Goal: Task Accomplishment & Management: Use online tool/utility

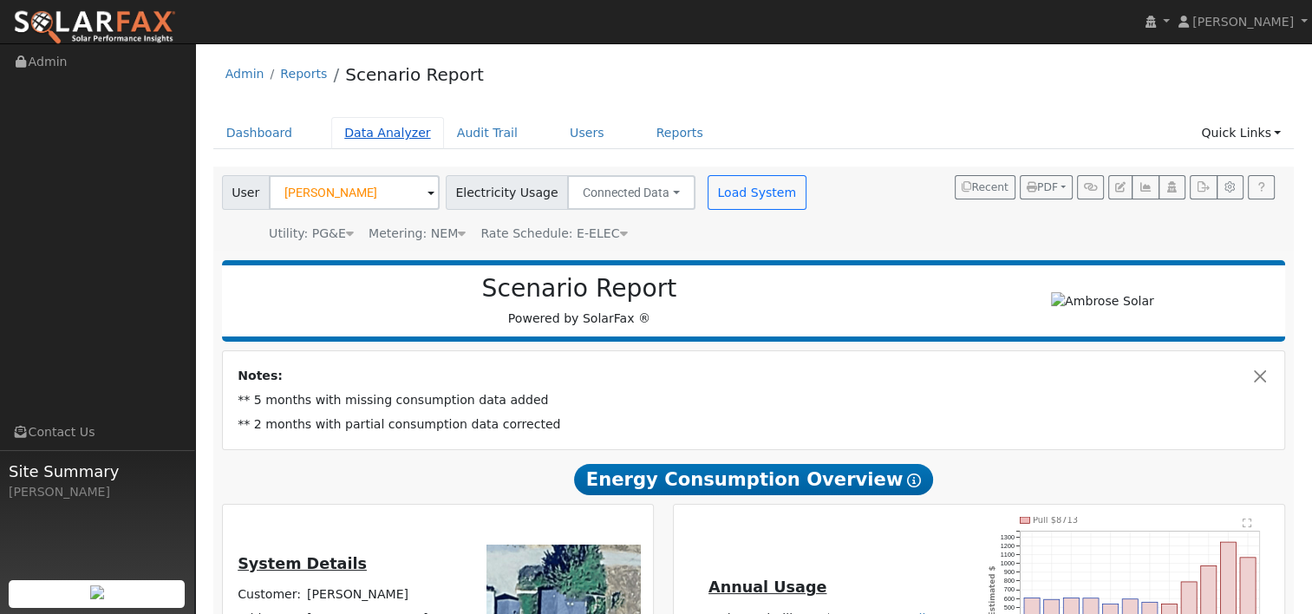
click at [375, 127] on link "Data Analyzer" at bounding box center [387, 133] width 113 height 32
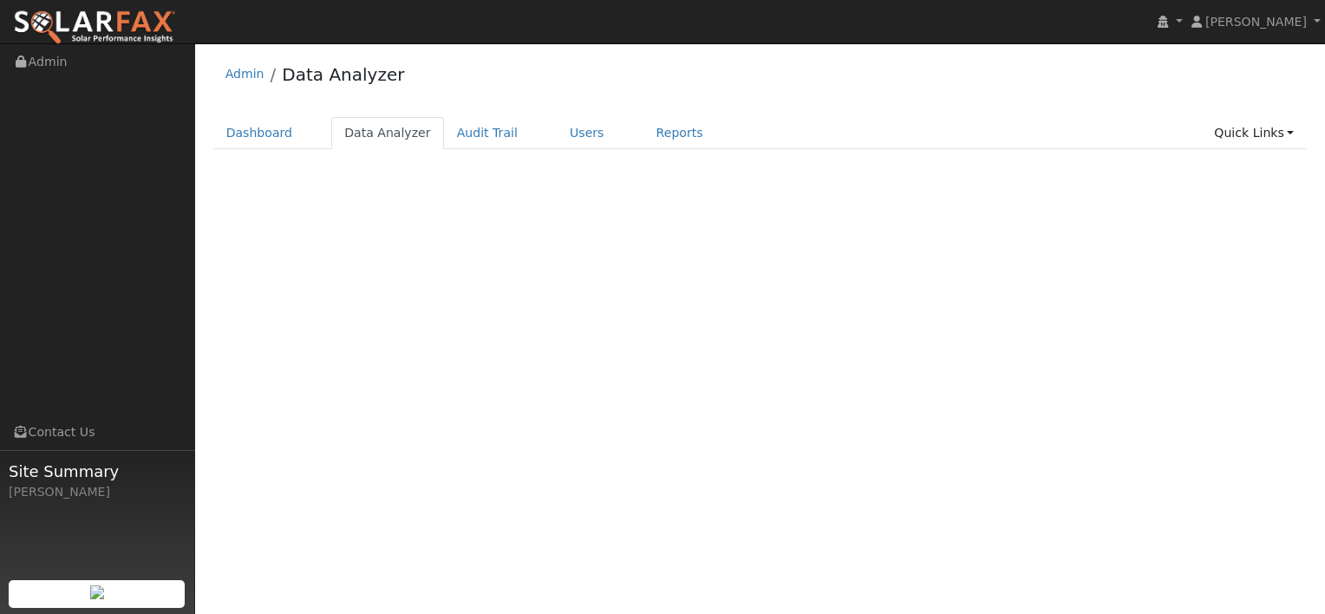
select select "8"
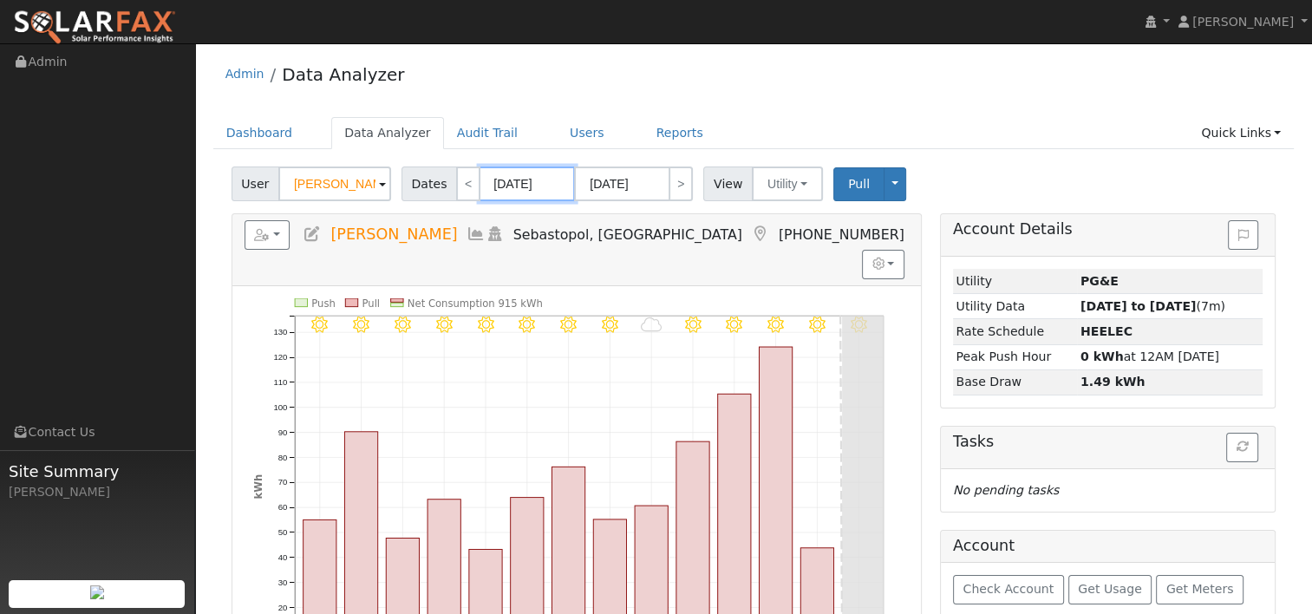
click at [510, 177] on input "[DATE]" at bounding box center [527, 183] width 95 height 35
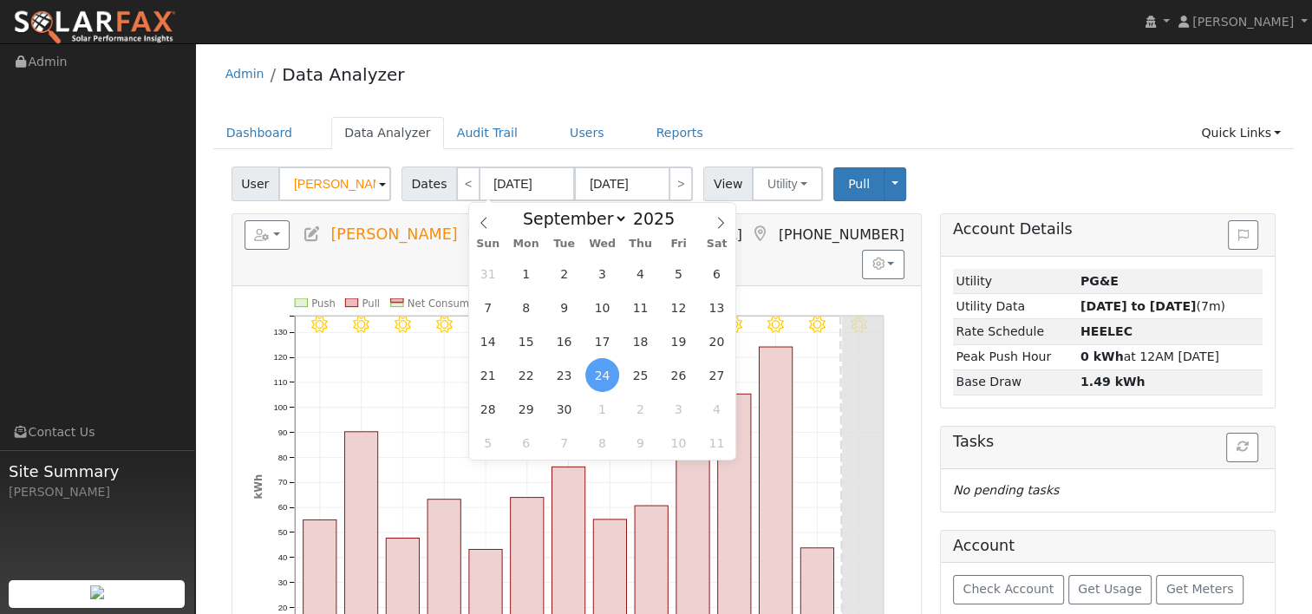
click at [671, 231] on div "January February March April May June July August September October November De…" at bounding box center [602, 217] width 200 height 29
click at [678, 225] on span at bounding box center [684, 224] width 12 height 10
type input "2024"
click at [716, 220] on icon at bounding box center [720, 223] width 12 height 12
select select "9"
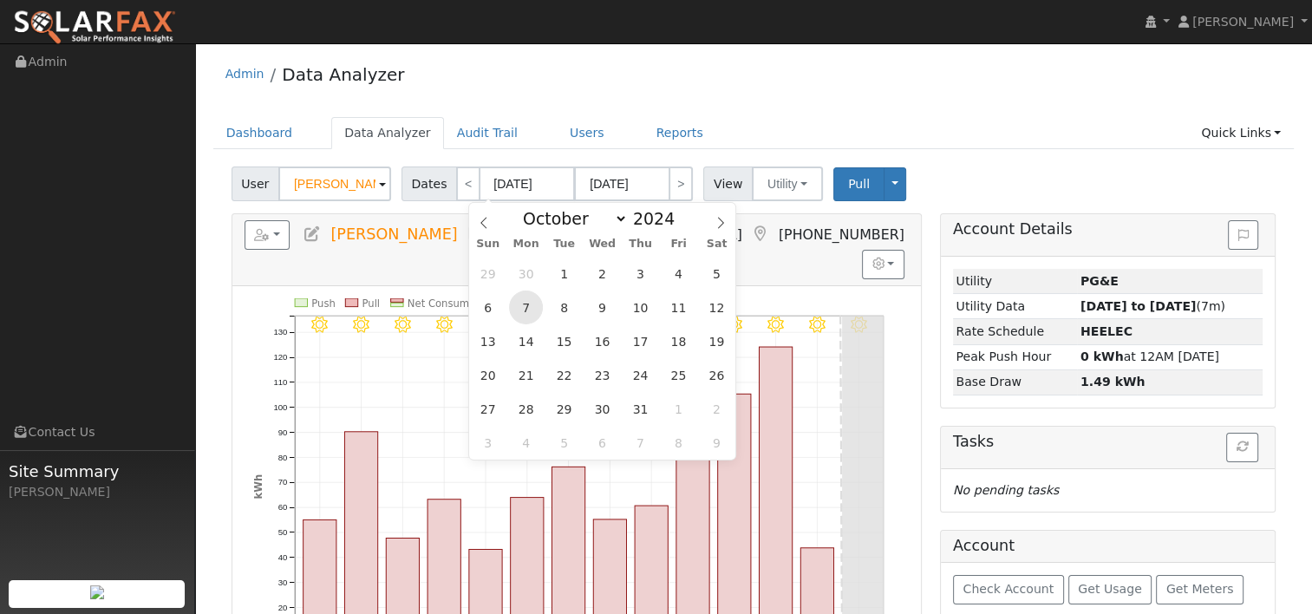
click at [530, 306] on span "7" at bounding box center [526, 307] width 34 height 34
type input "10/07/2024"
type input "10/20/2024"
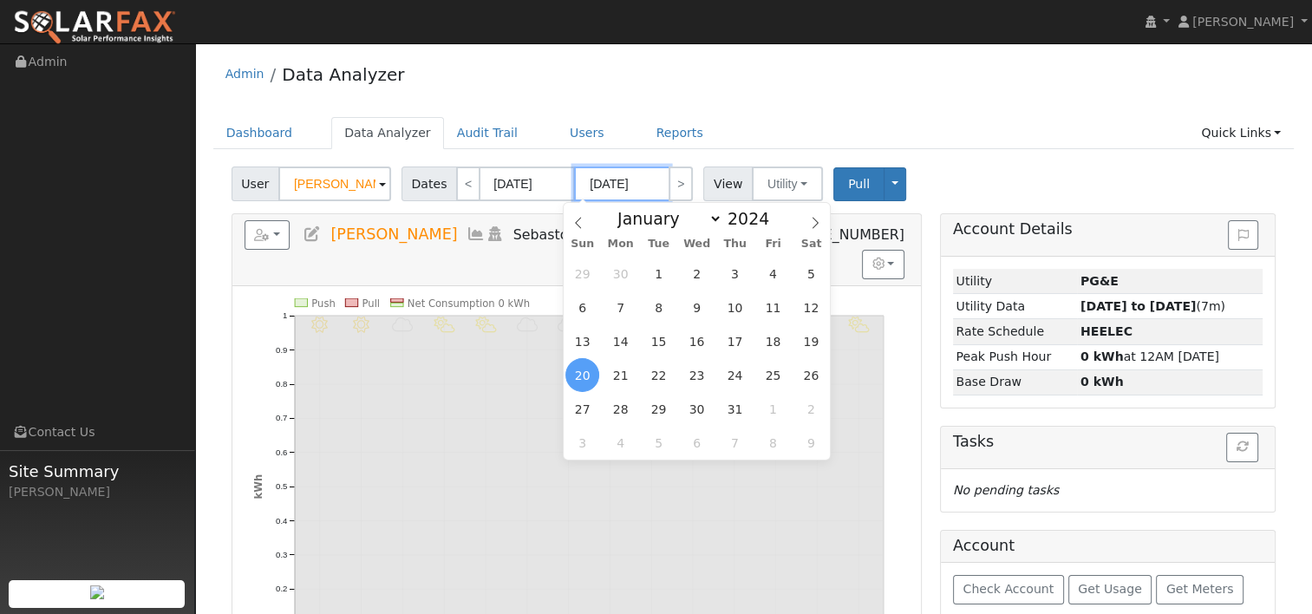
click at [617, 181] on input "10/20/2024" at bounding box center [621, 183] width 95 height 35
click at [773, 215] on span at bounding box center [779, 214] width 12 height 10
type input "2025"
click at [626, 309] on span "6" at bounding box center [620, 307] width 34 height 34
type input "[DATE]"
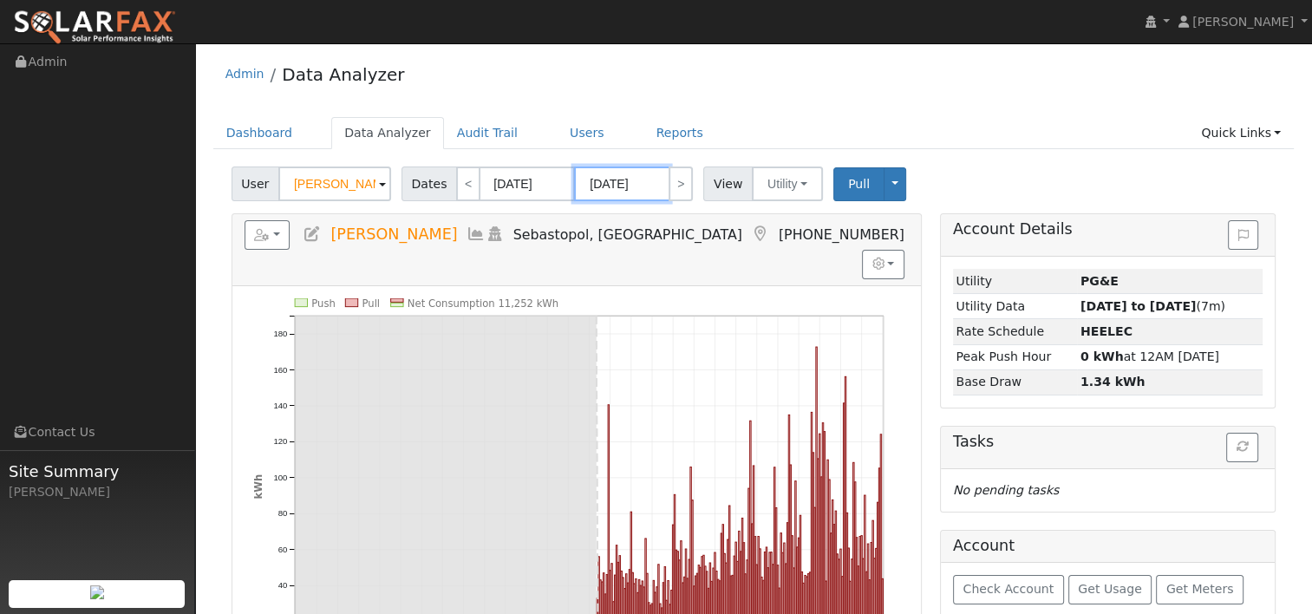
scroll to position [87, 0]
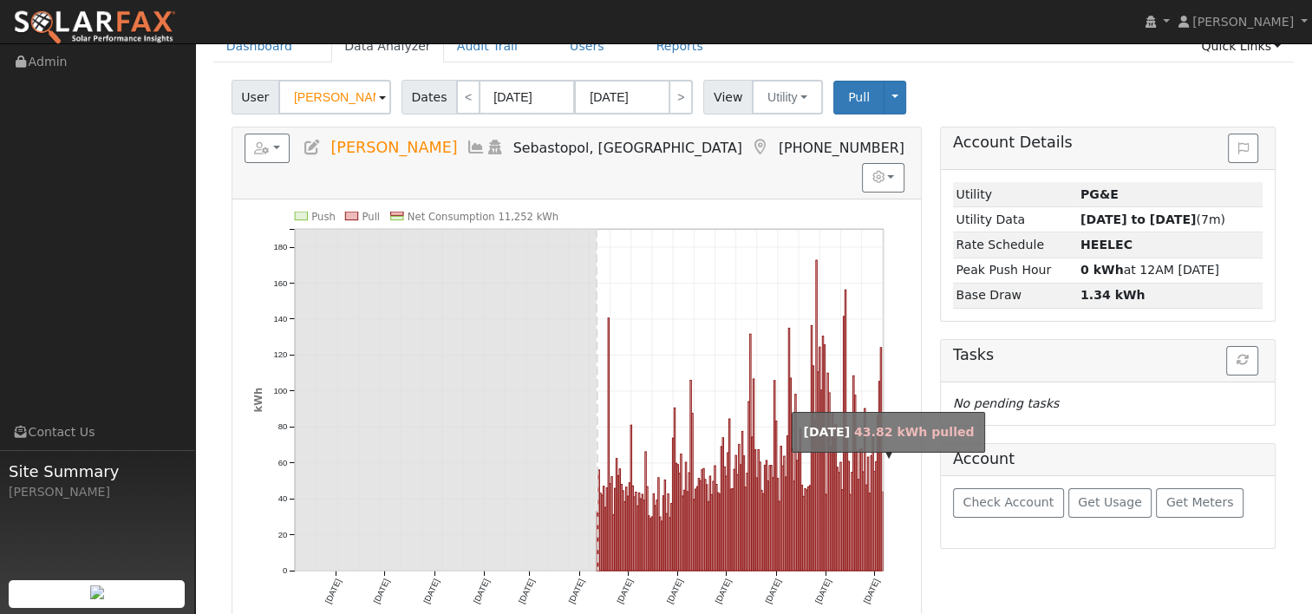
click at [882, 492] on rect "onclick=""" at bounding box center [882, 531] width 1 height 79
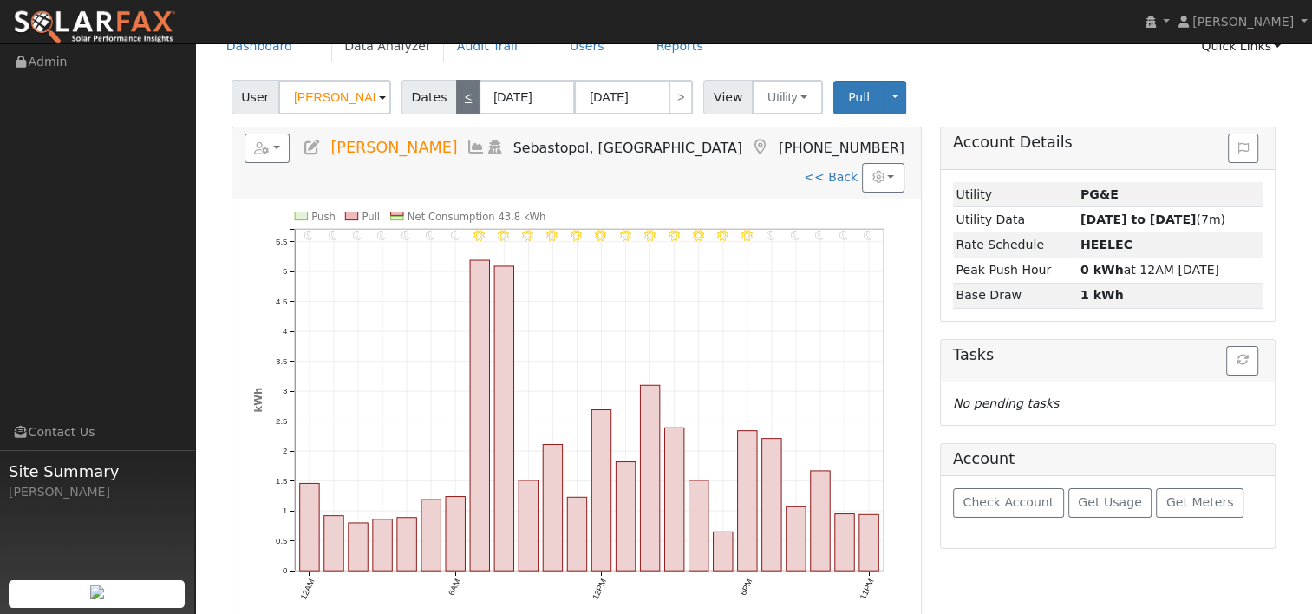
click at [457, 96] on link "<" at bounding box center [468, 97] width 24 height 35
type input "10/05/2025"
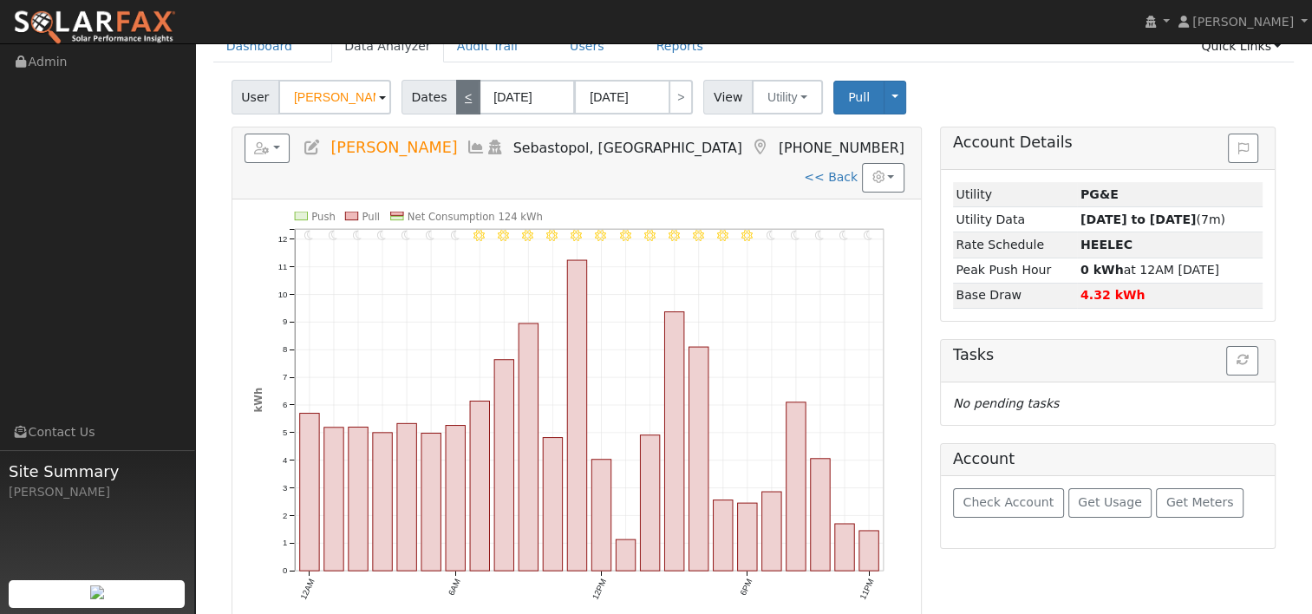
click at [458, 92] on link "<" at bounding box center [468, 97] width 24 height 35
type input "10/04/2025"
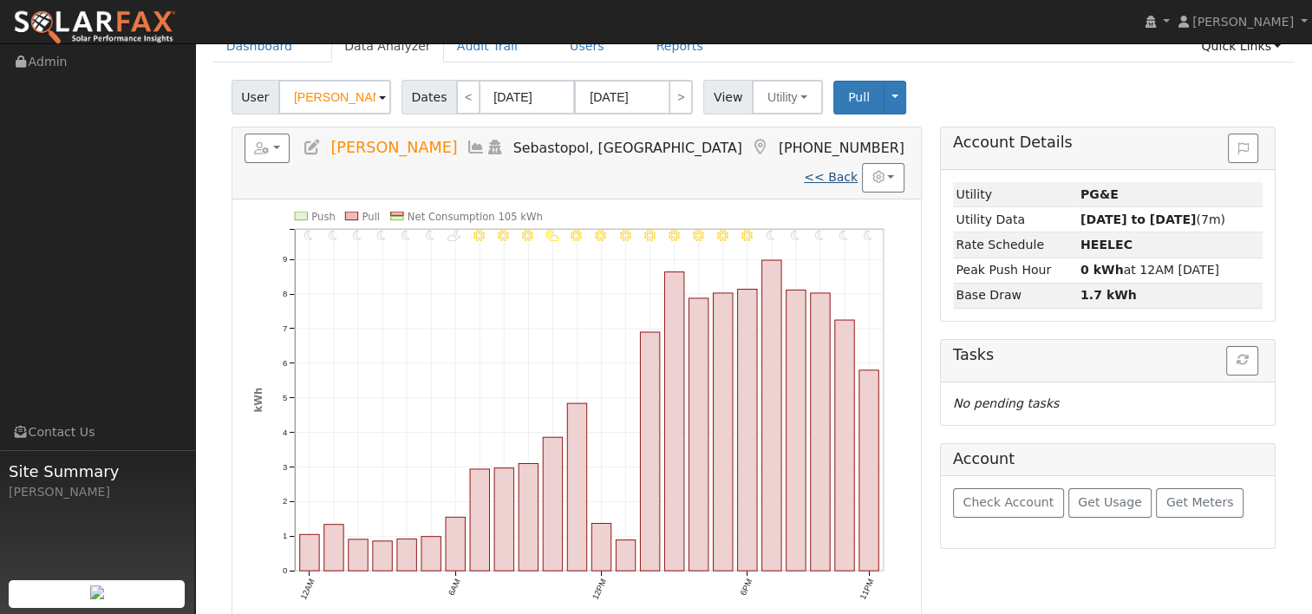
click at [821, 170] on link "<< Back" at bounding box center [831, 177] width 54 height 14
type input "10/07/2024"
type input "[DATE]"
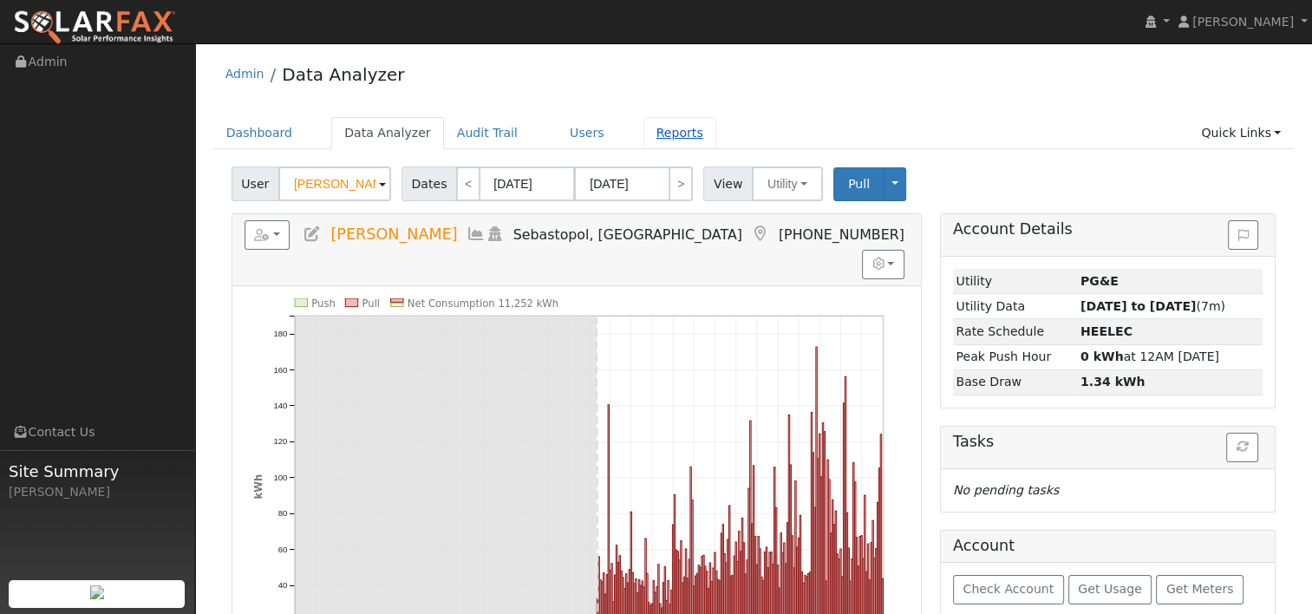
click at [644, 128] on link "Reports" at bounding box center [679, 133] width 73 height 32
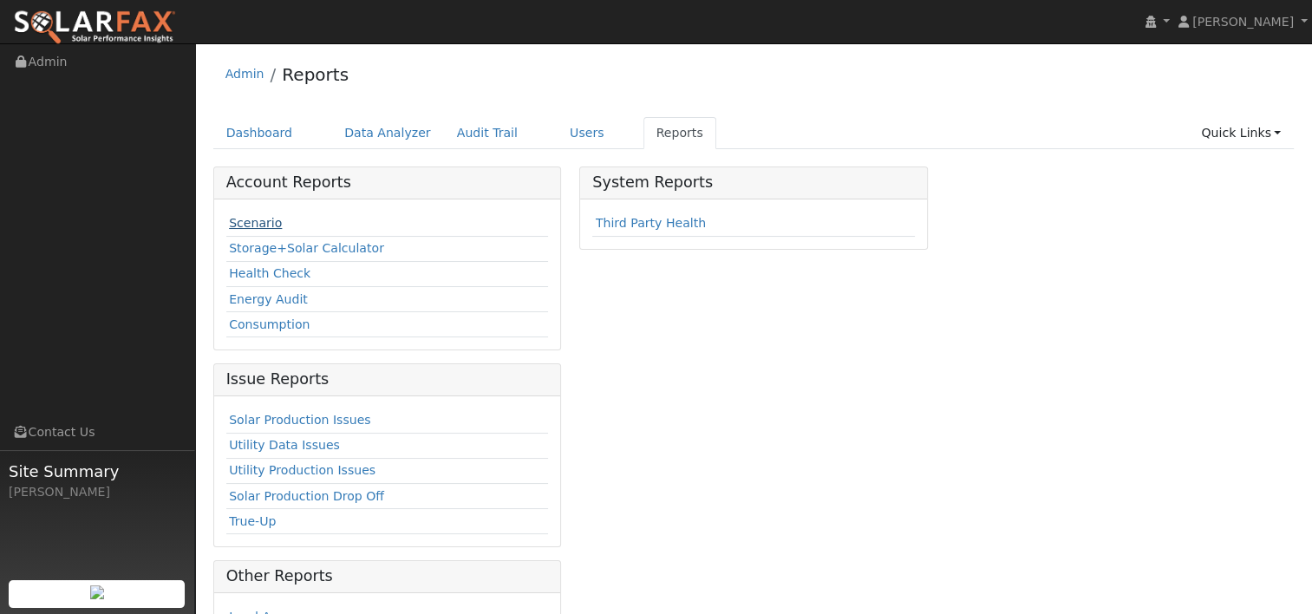
click at [261, 221] on link "Scenario" at bounding box center [255, 223] width 53 height 14
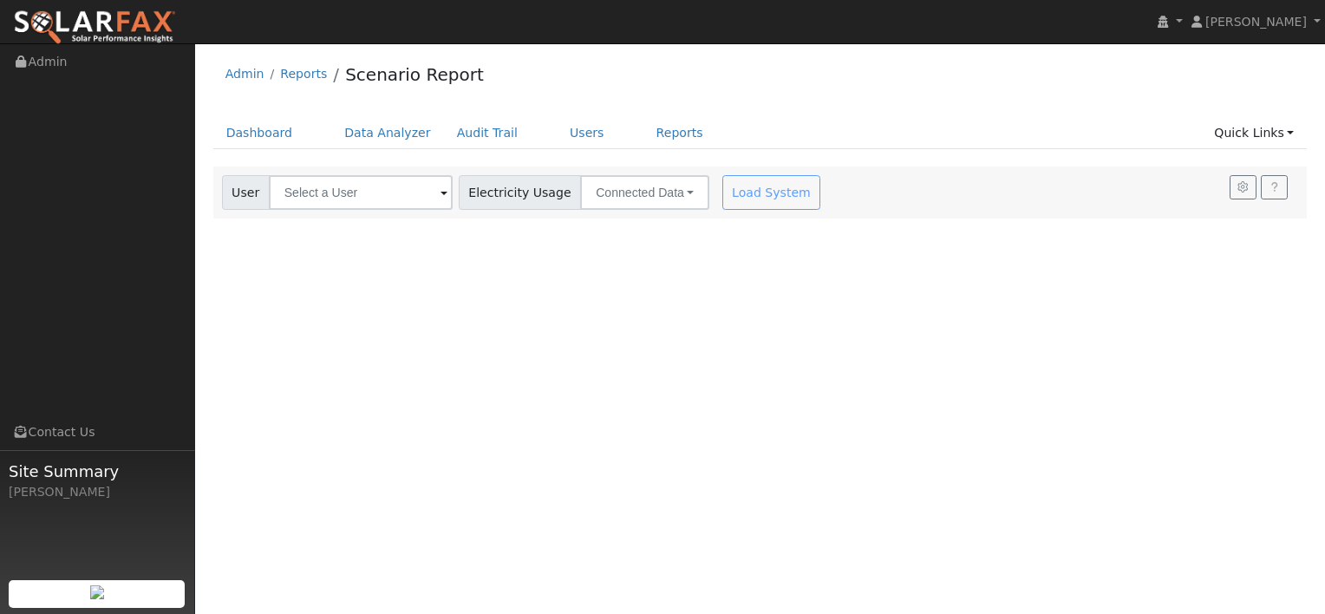
click at [440, 190] on span at bounding box center [443, 194] width 7 height 20
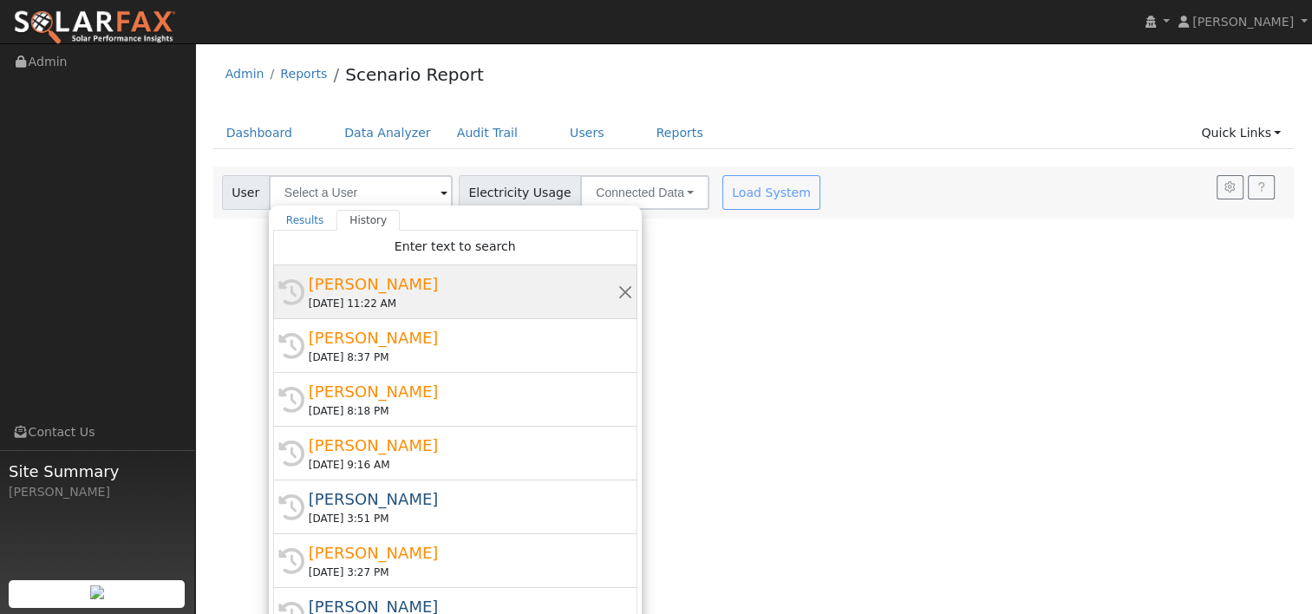
click at [362, 287] on div "Dan Lehrer" at bounding box center [463, 283] width 309 height 23
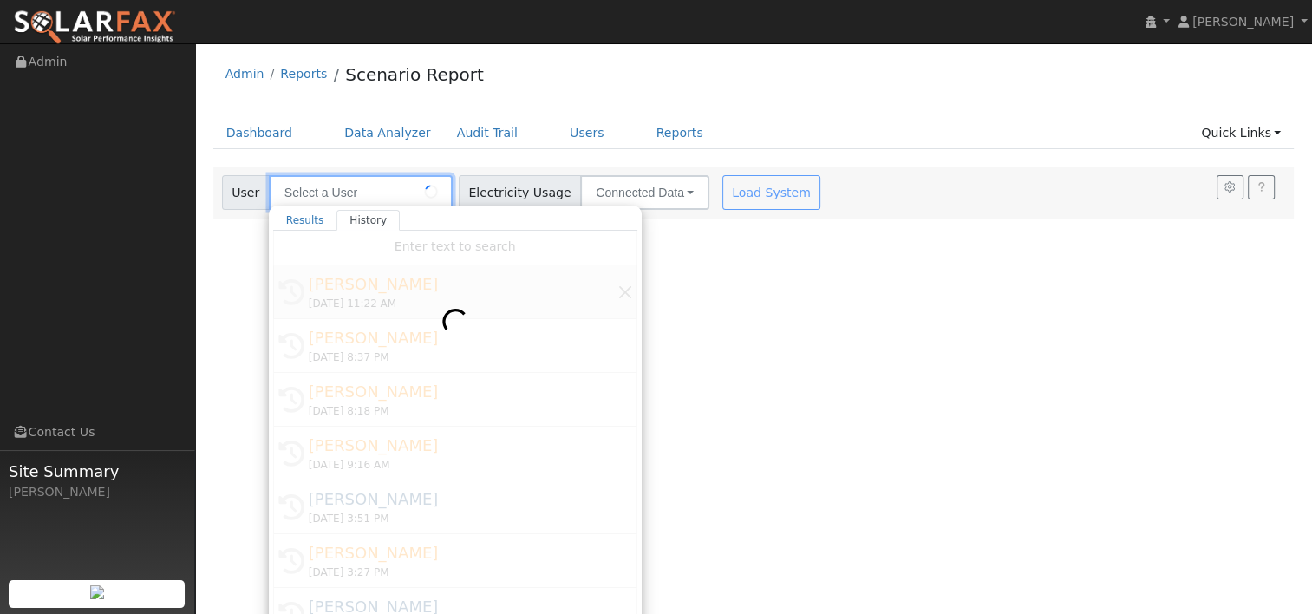
type input "[PERSON_NAME]"
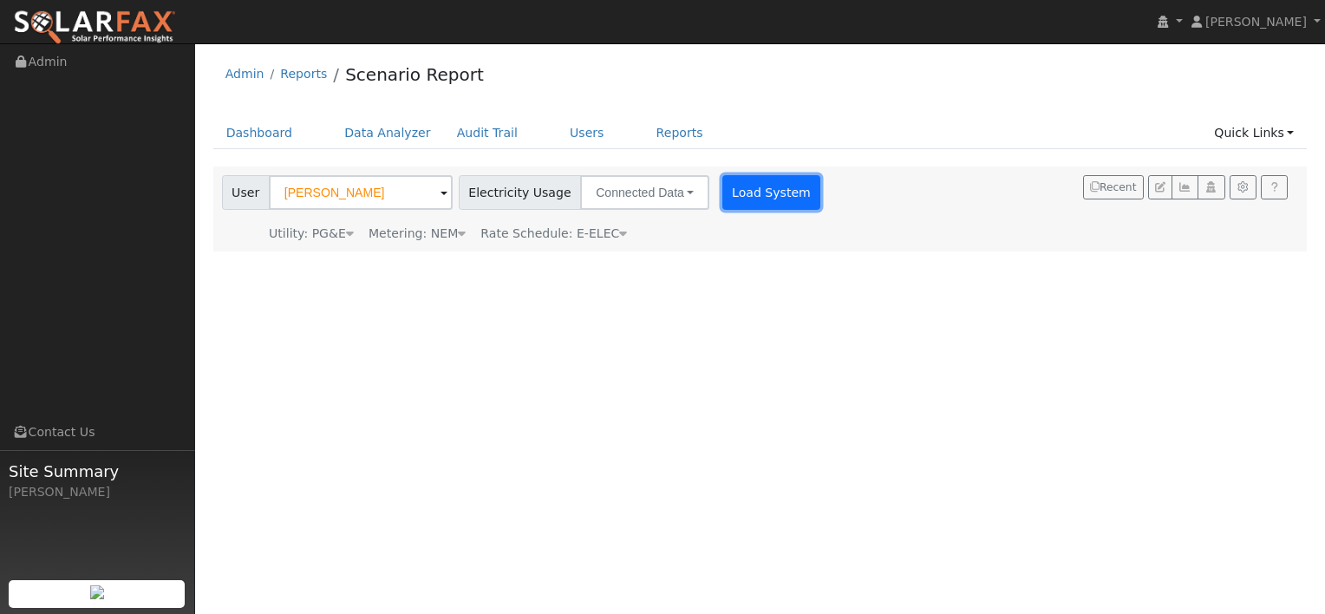
click at [722, 191] on button "Load System" at bounding box center [771, 192] width 99 height 35
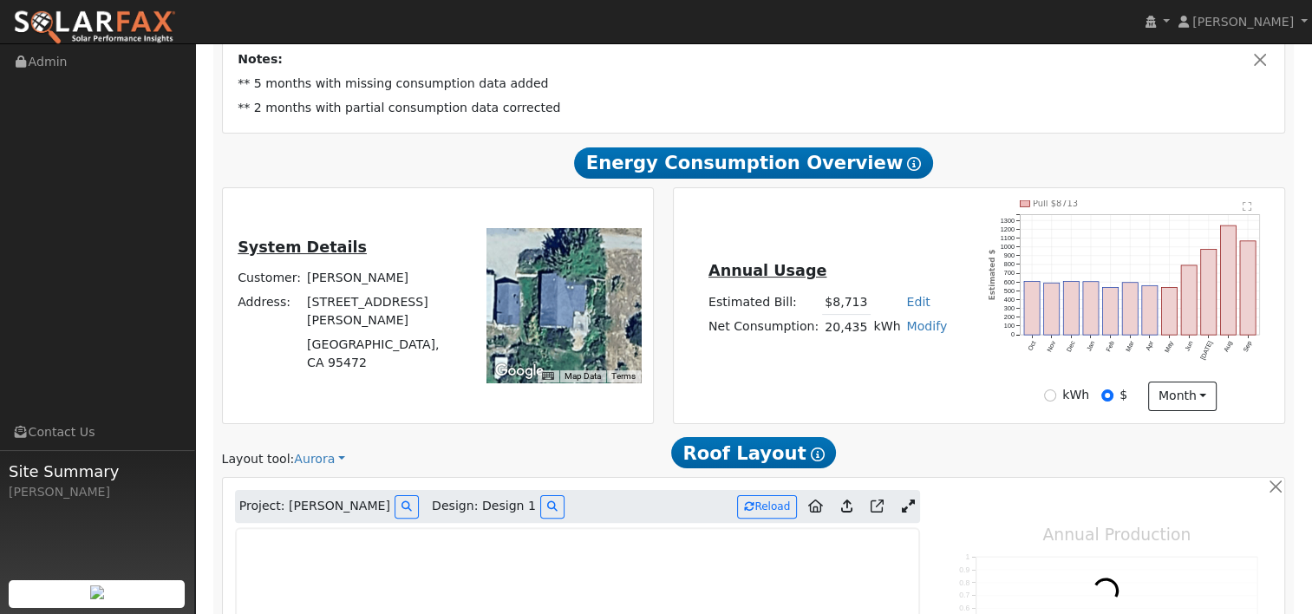
scroll to position [347, 0]
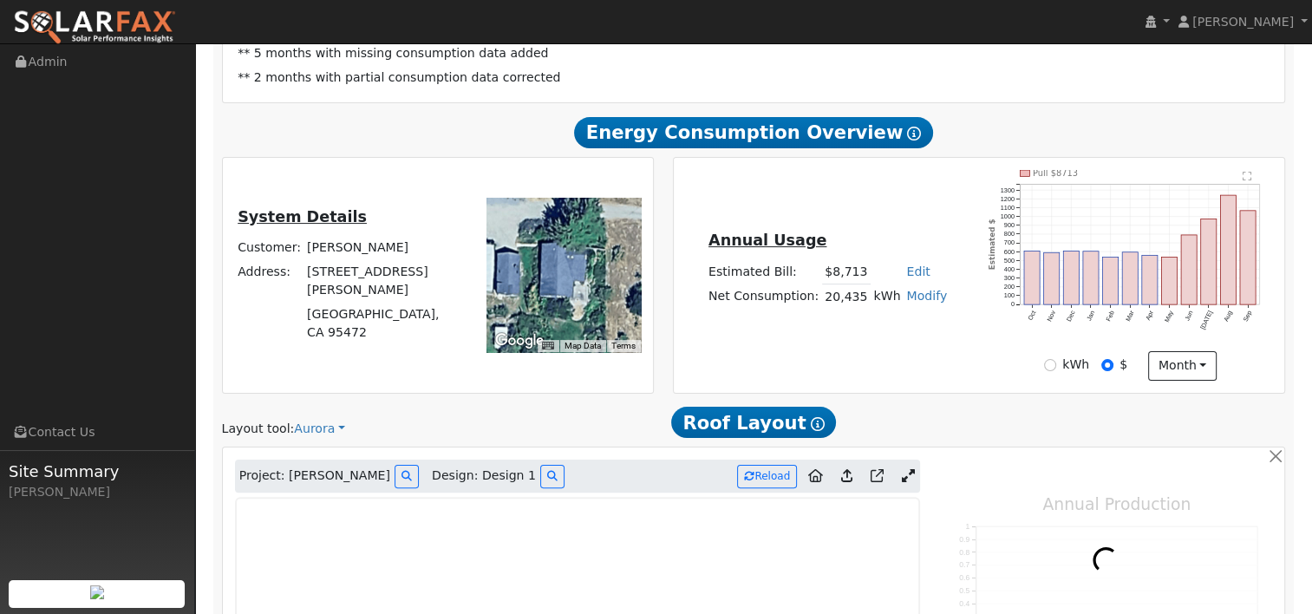
type input "37369"
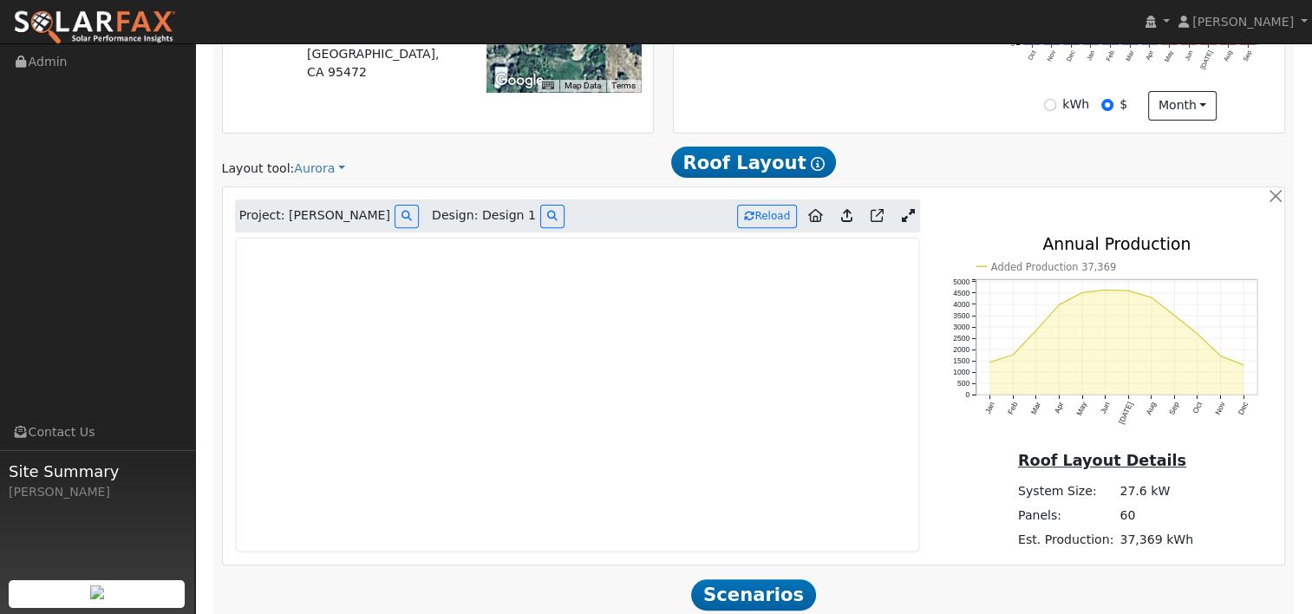
scroll to position [769, 0]
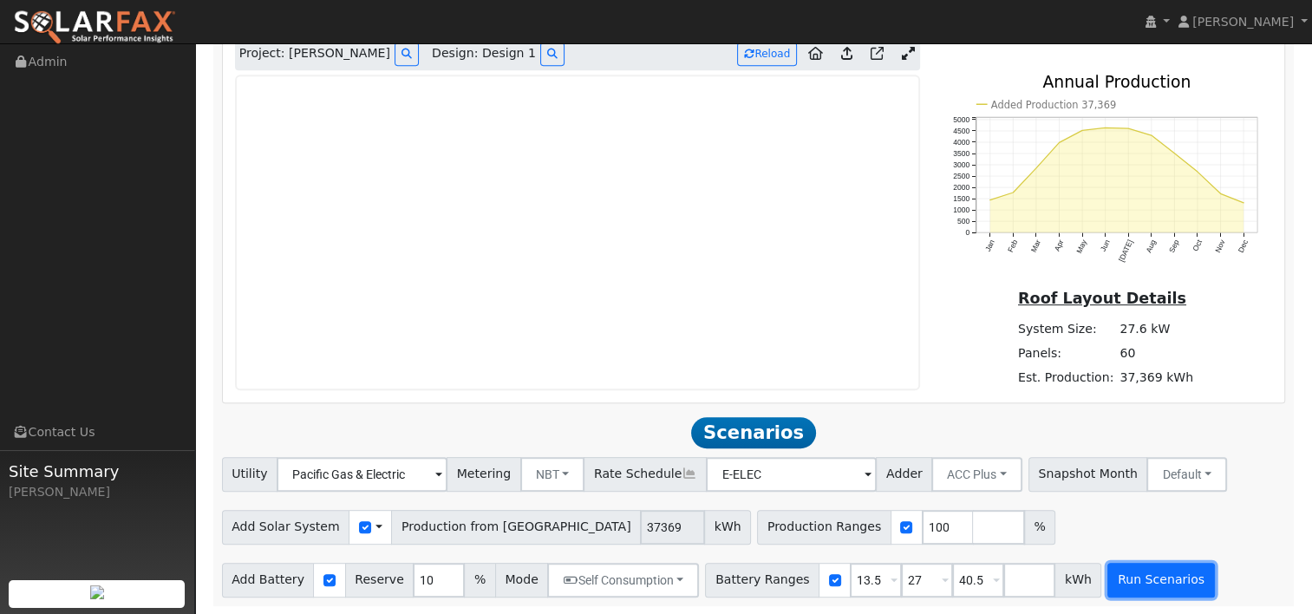
click at [1121, 581] on button "Run Scenarios" at bounding box center [1160, 580] width 107 height 35
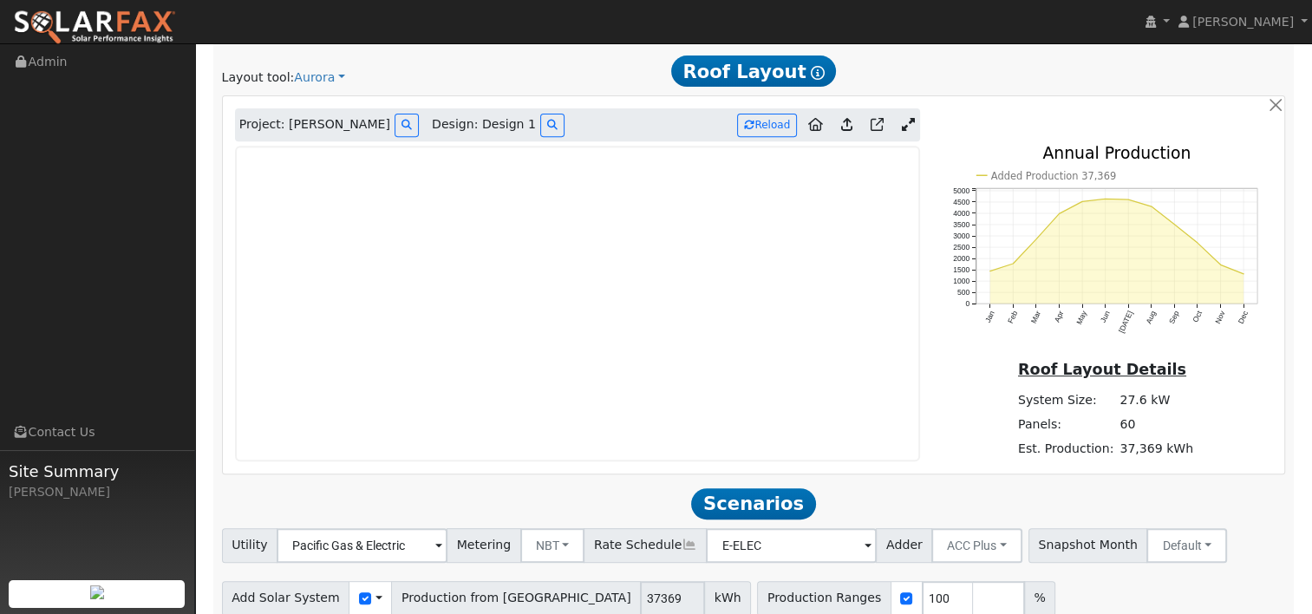
scroll to position [697, 0]
click at [909, 119] on icon at bounding box center [907, 125] width 13 height 13
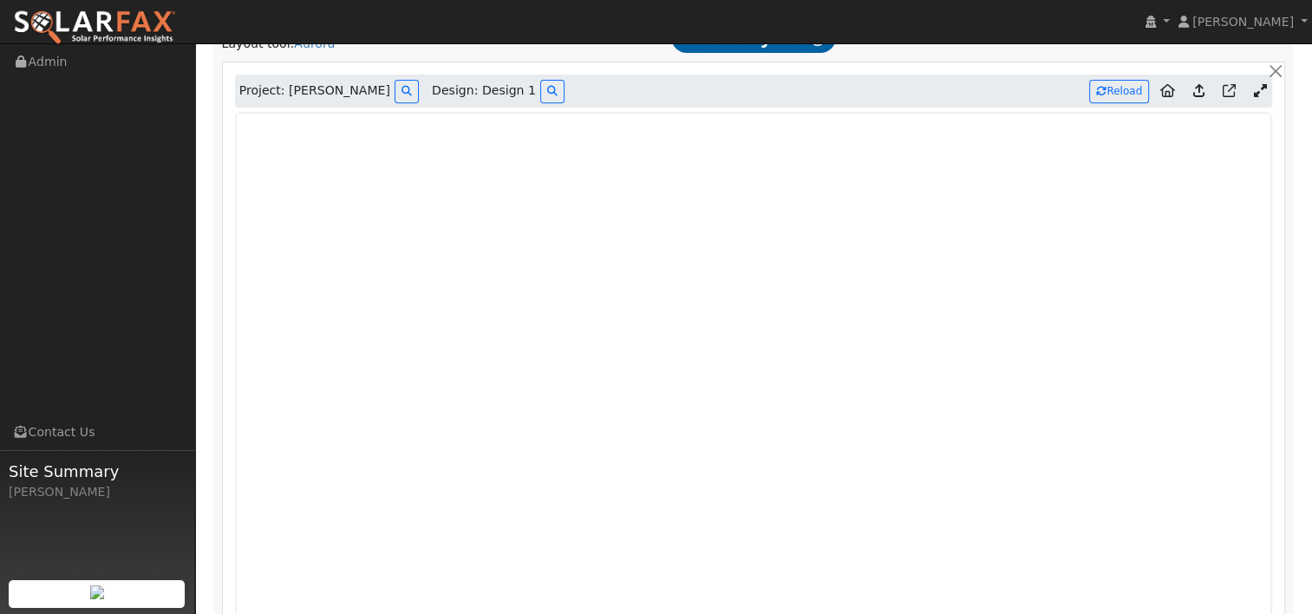
scroll to position [696, 0]
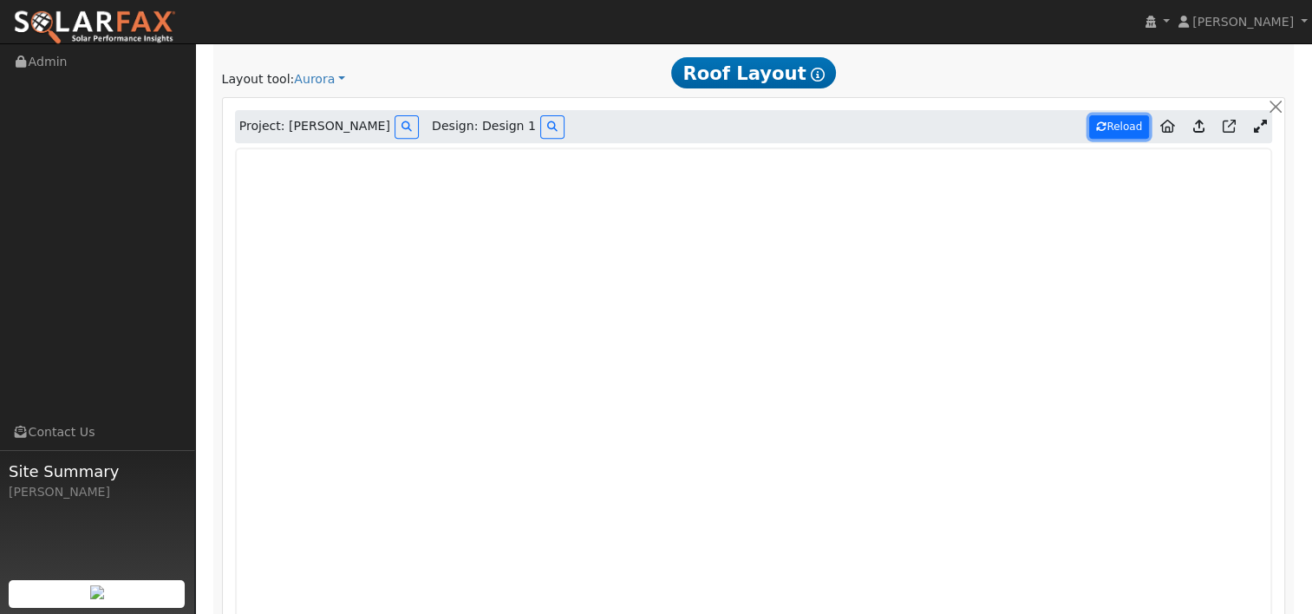
click at [1117, 129] on button "Reload" at bounding box center [1119, 126] width 60 height 23
type input "29825"
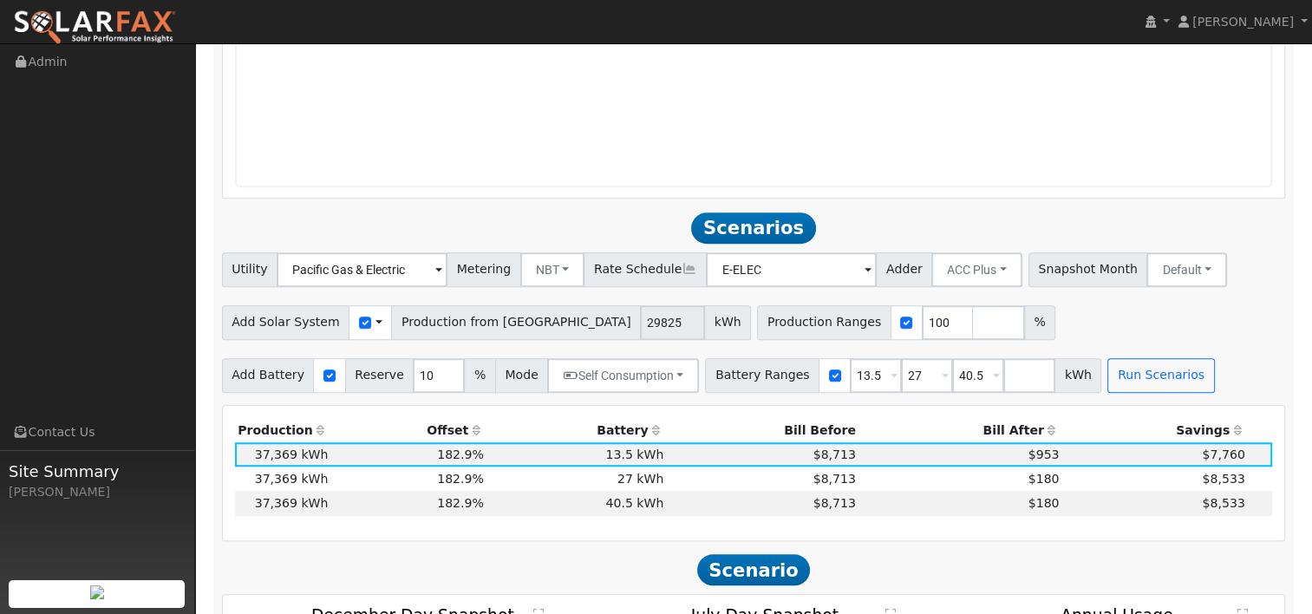
scroll to position [1390, 0]
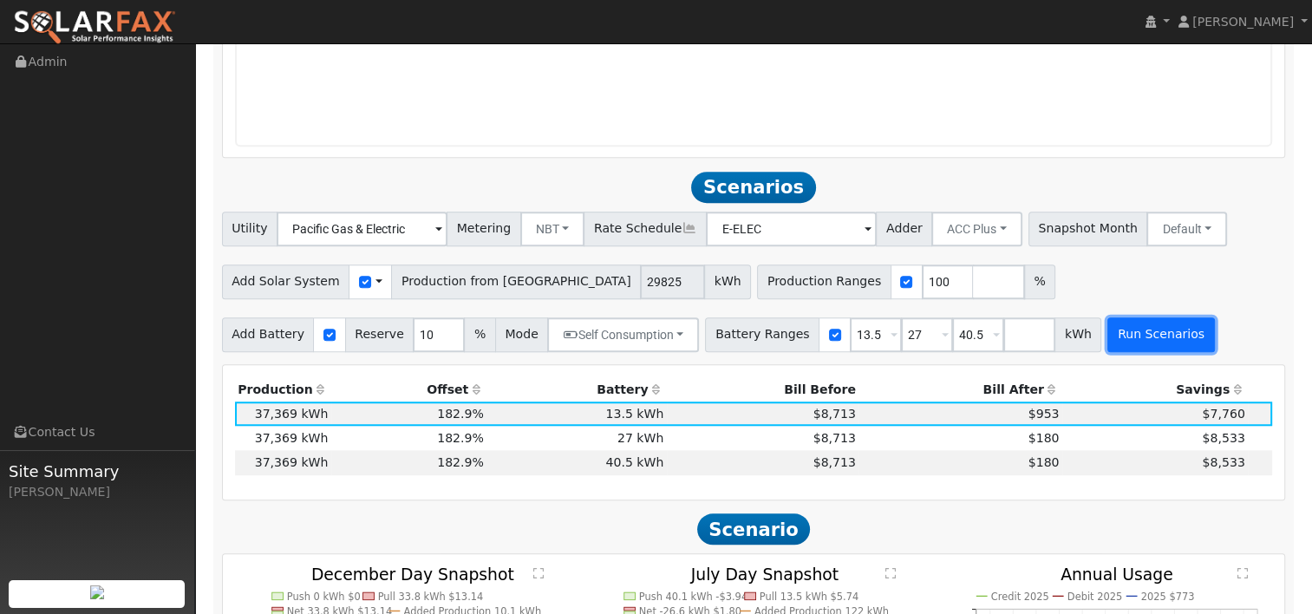
click at [1107, 338] on button "Run Scenarios" at bounding box center [1160, 334] width 107 height 35
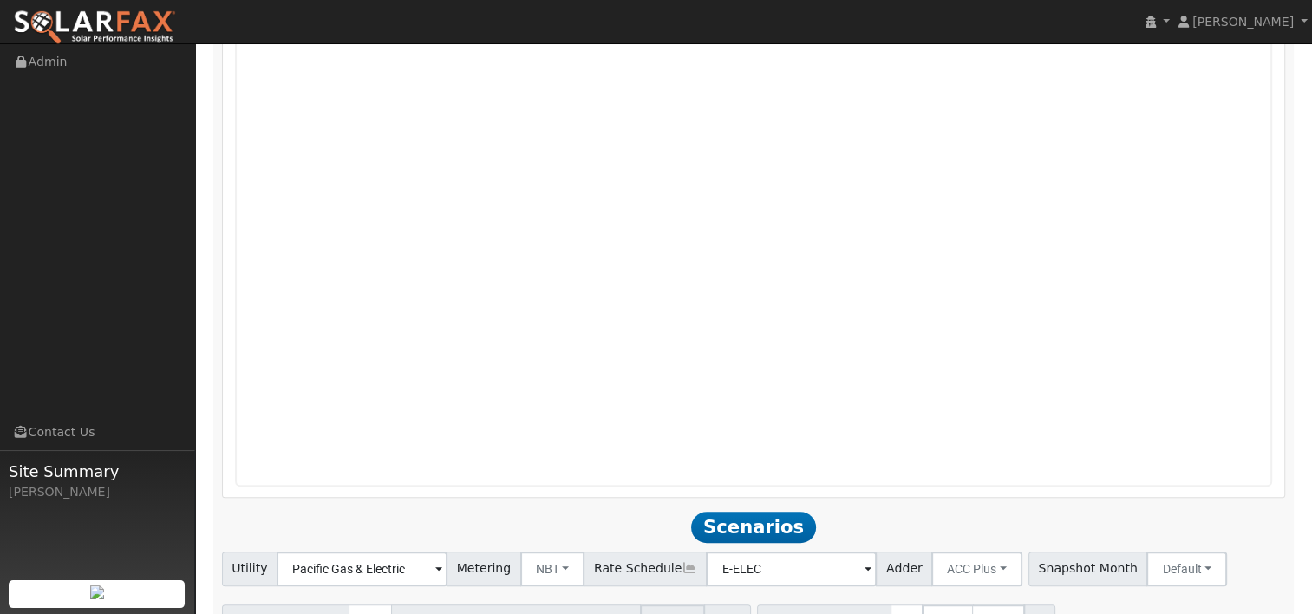
scroll to position [901, 0]
